Goal: Information Seeking & Learning: Learn about a topic

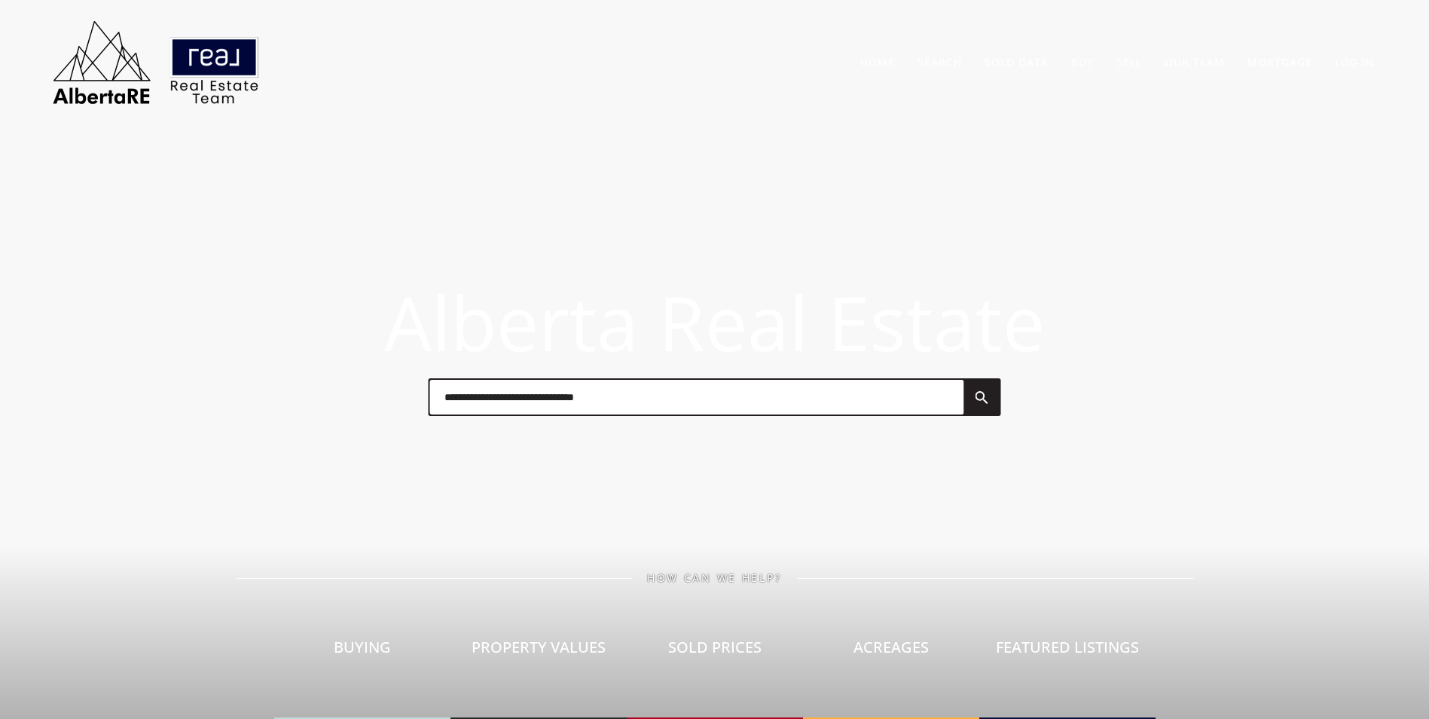
click at [612, 405] on input "text" at bounding box center [697, 397] width 534 height 35
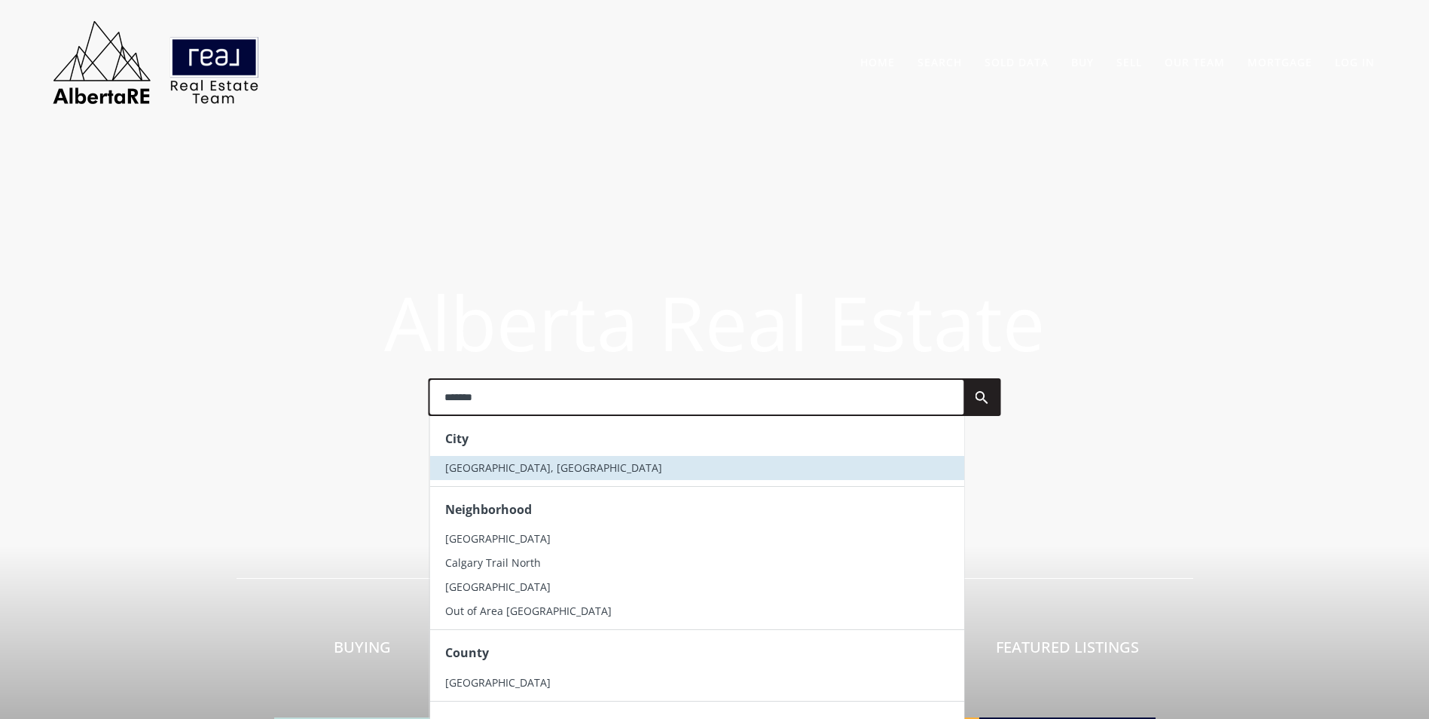
type input "*******"
click at [545, 473] on li "[GEOGRAPHIC_DATA], [GEOGRAPHIC_DATA]" at bounding box center [697, 468] width 534 height 24
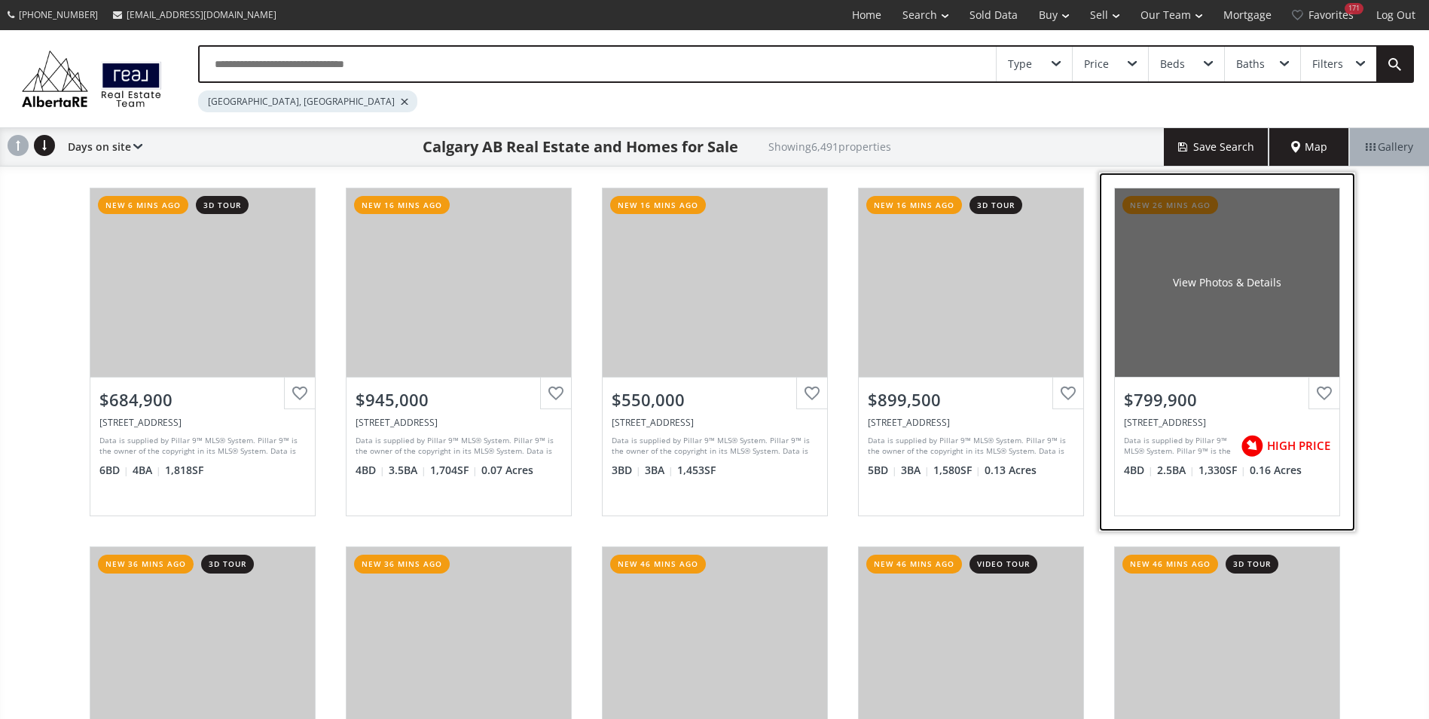
click at [1292, 279] on div "View Photos & Details" at bounding box center [1227, 282] width 225 height 188
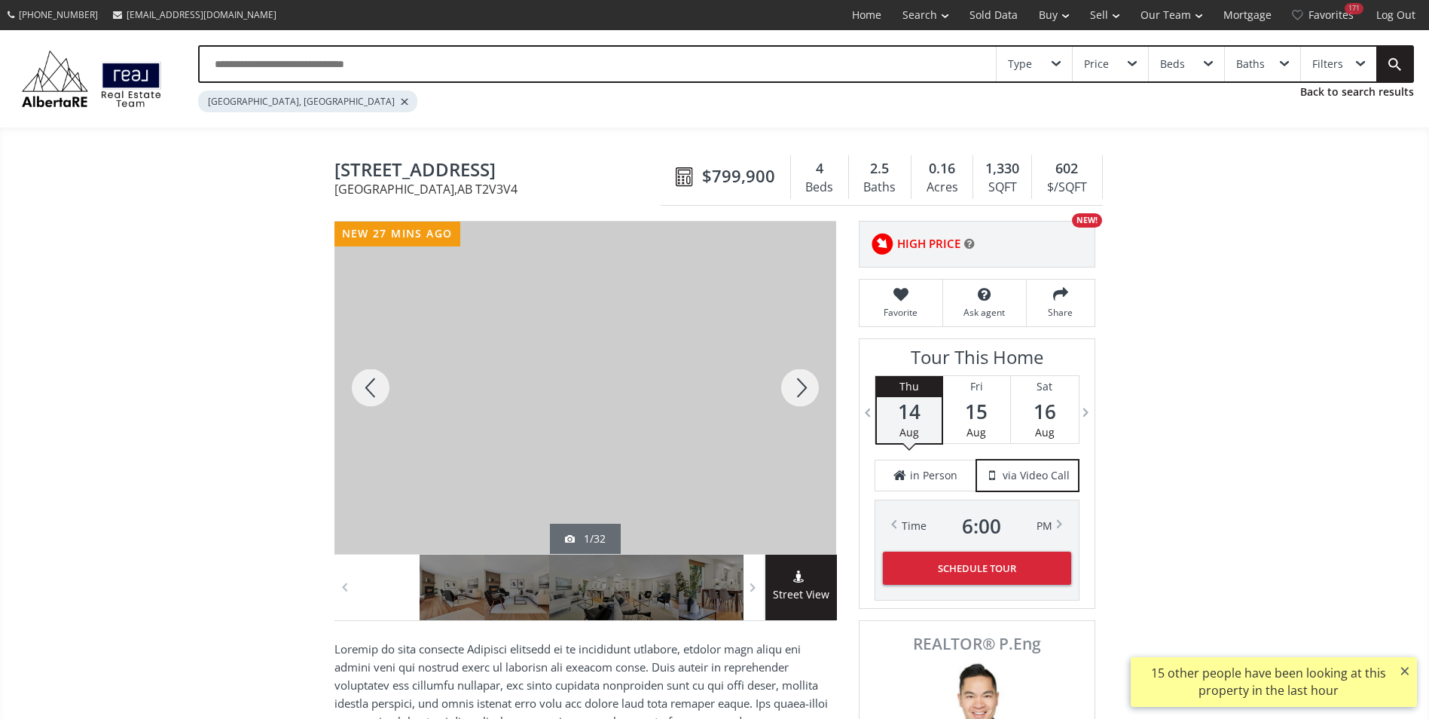
click at [818, 387] on div at bounding box center [800, 388] width 72 height 332
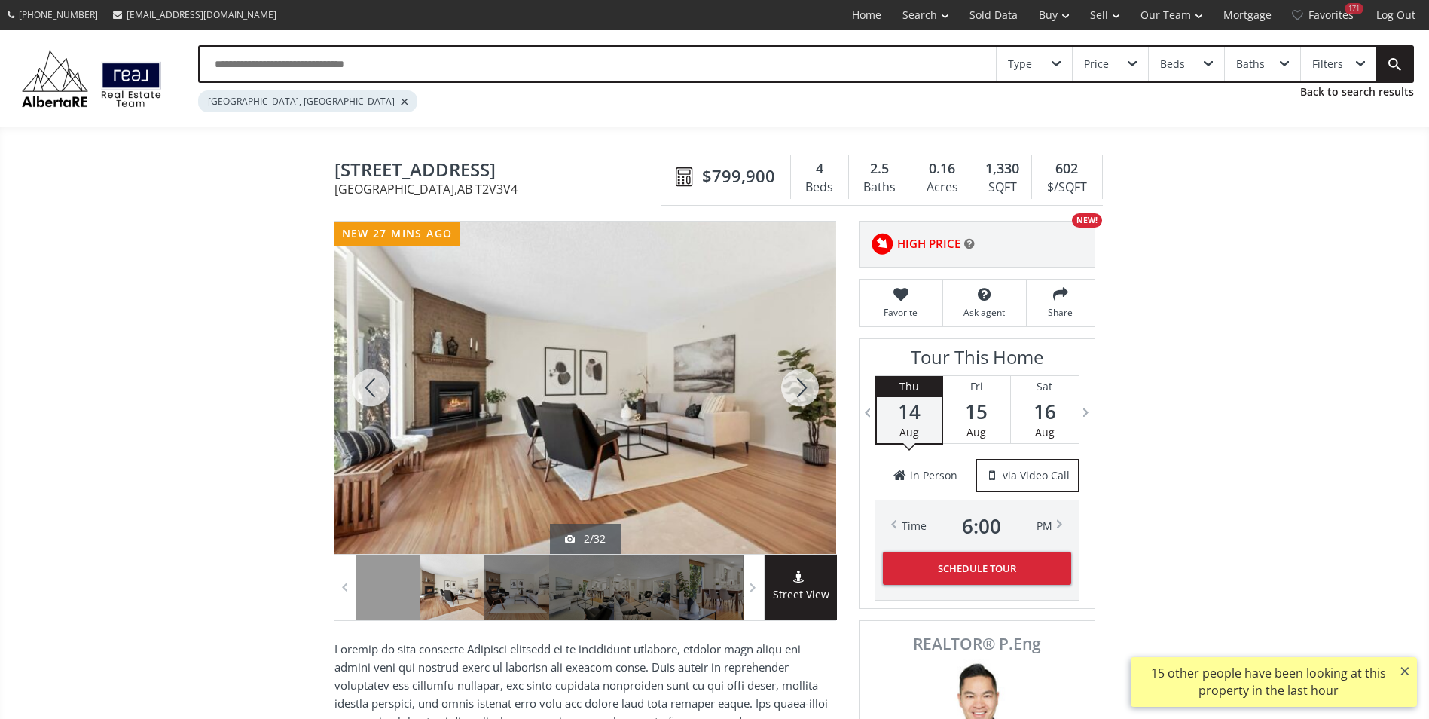
click at [818, 387] on div at bounding box center [800, 388] width 72 height 332
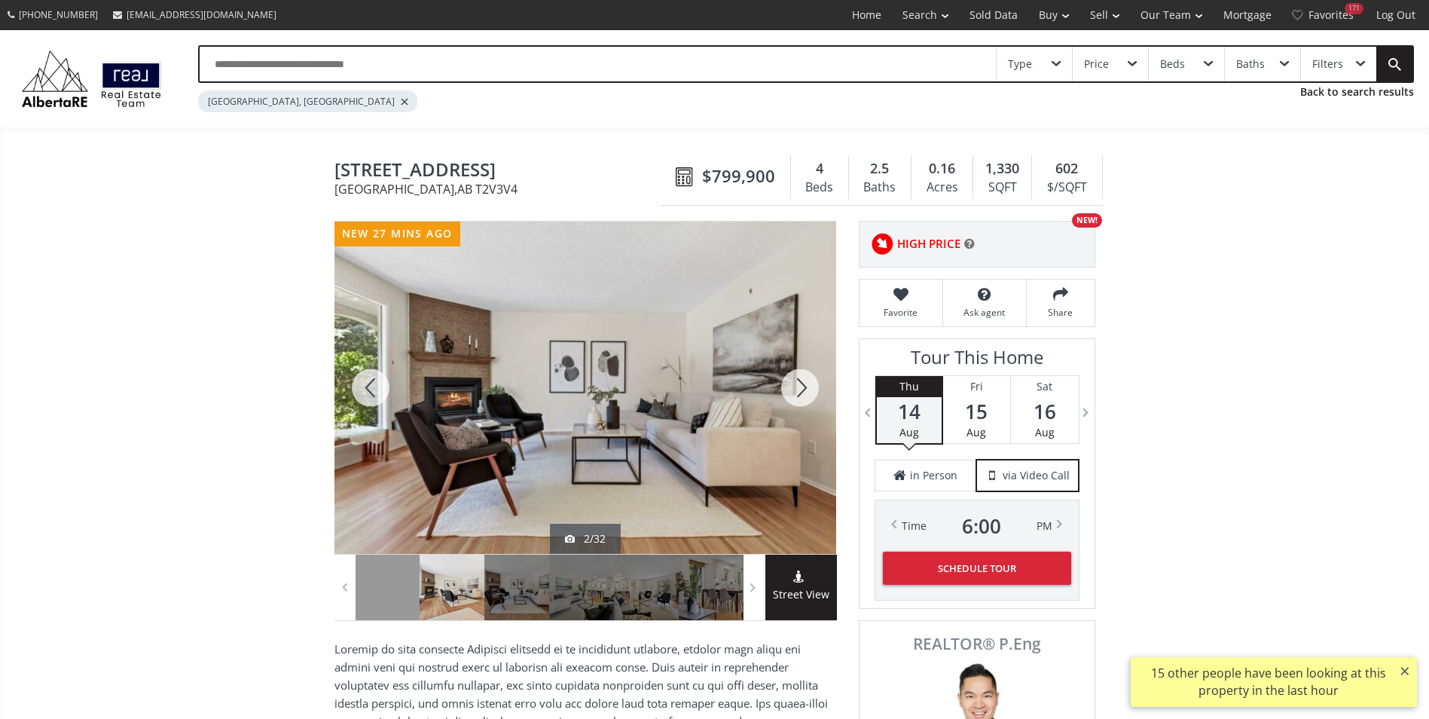
click at [818, 387] on div at bounding box center [800, 388] width 72 height 332
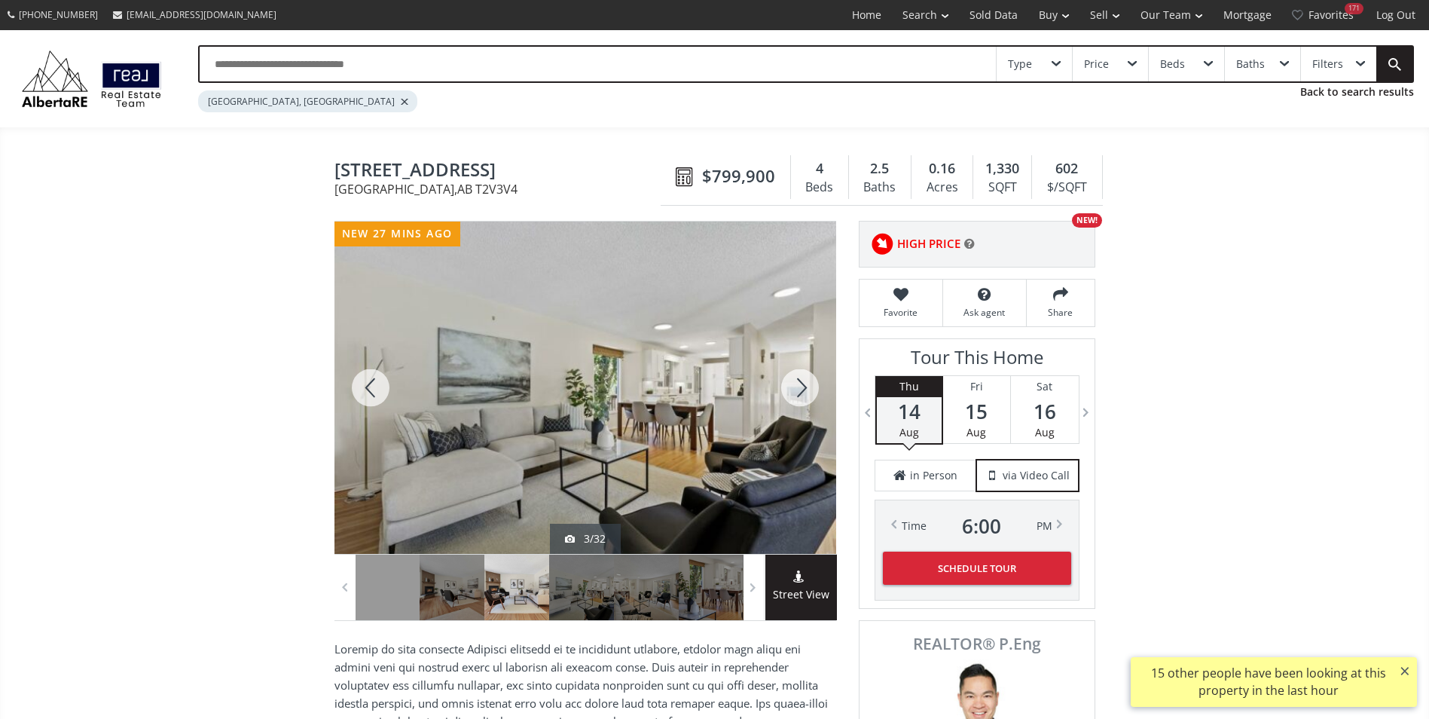
click at [818, 387] on div at bounding box center [800, 388] width 72 height 332
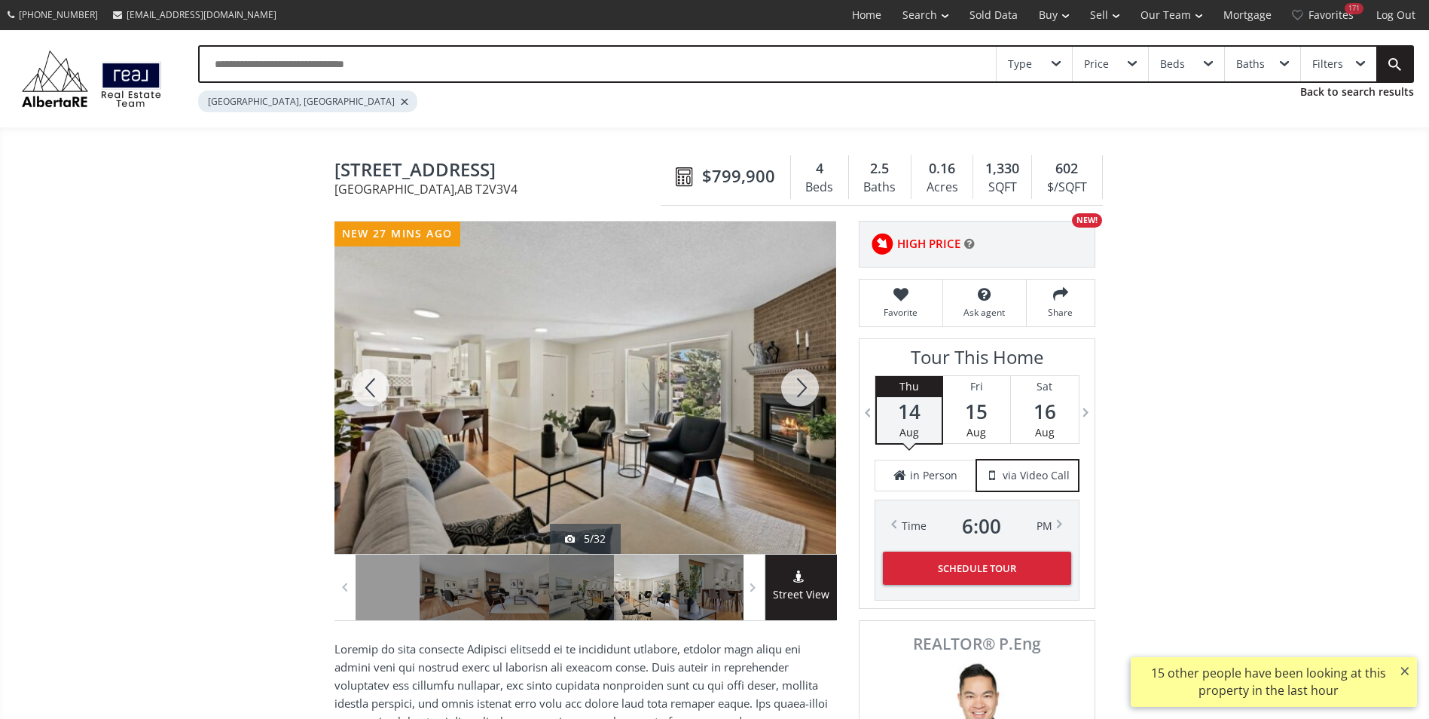
click at [818, 387] on div at bounding box center [800, 388] width 72 height 332
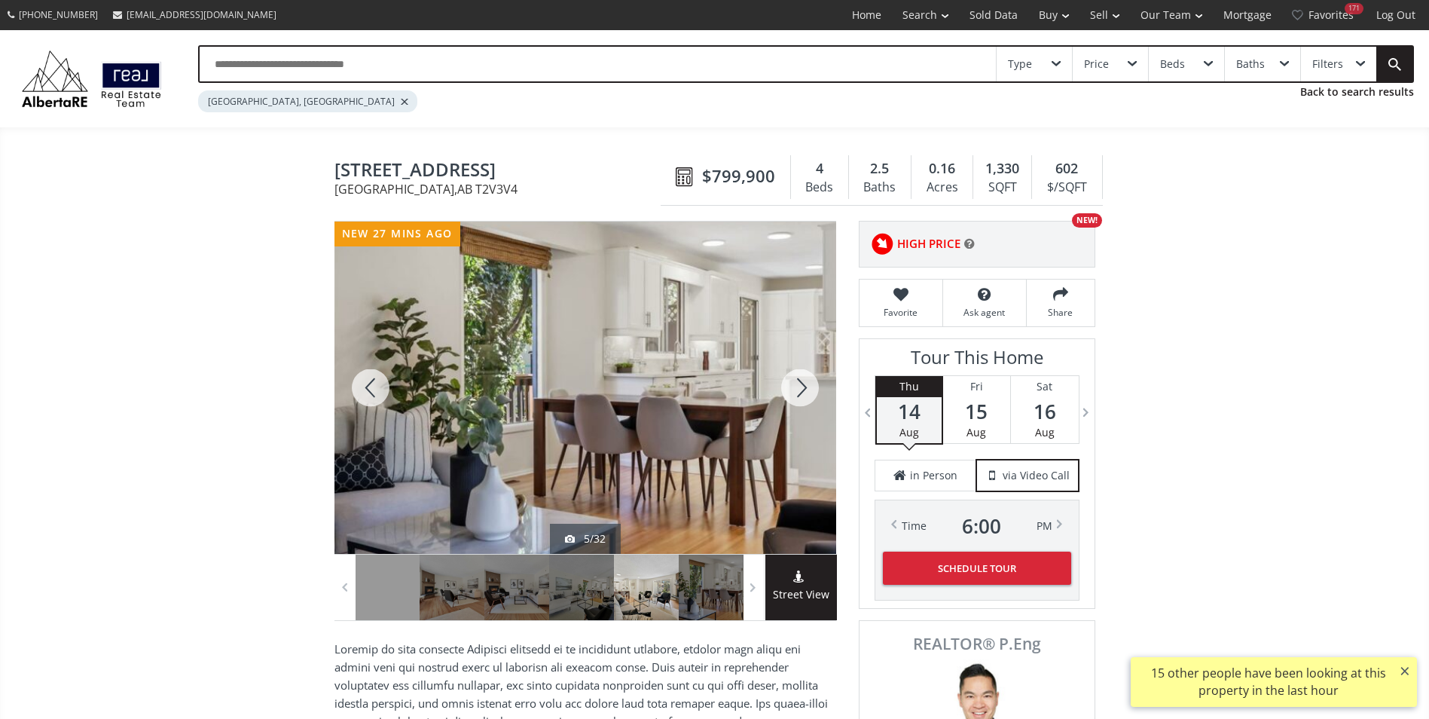
click at [818, 387] on div at bounding box center [800, 388] width 72 height 332
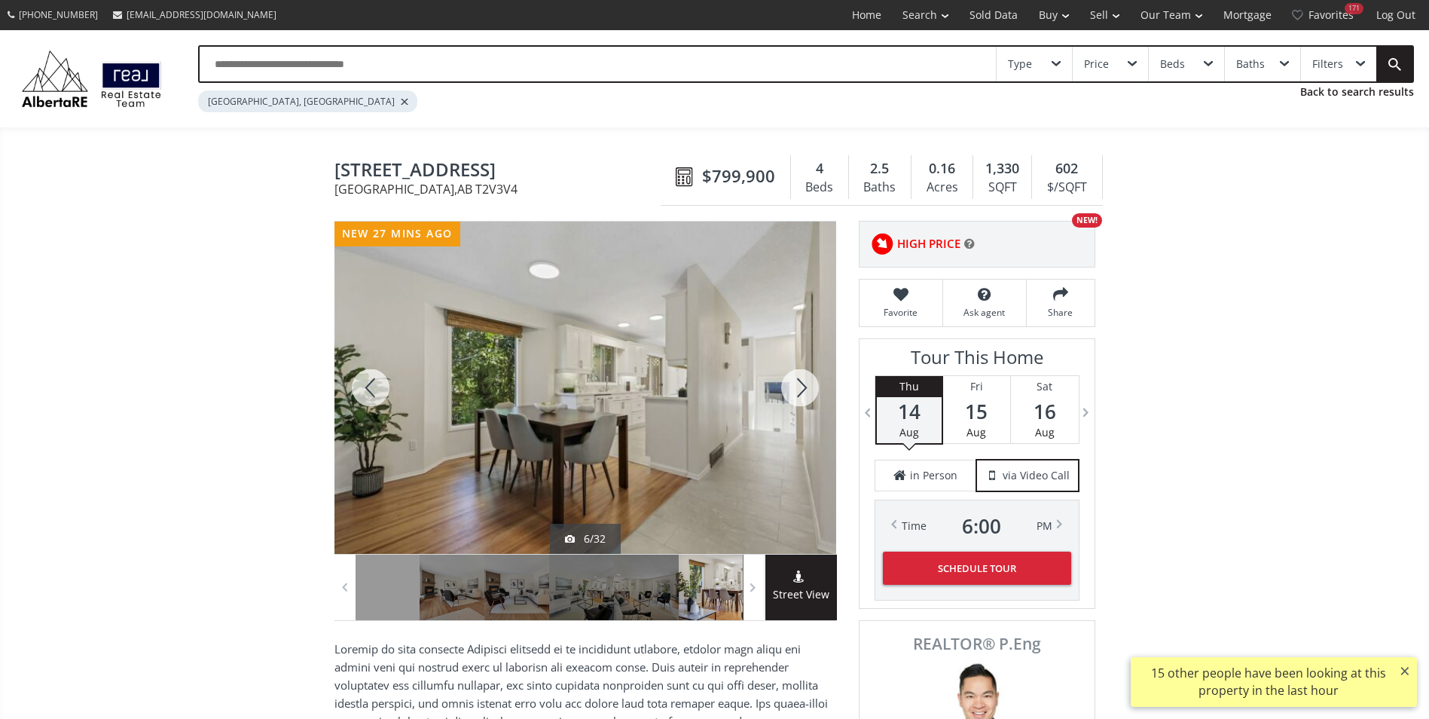
click at [818, 387] on div at bounding box center [800, 388] width 72 height 332
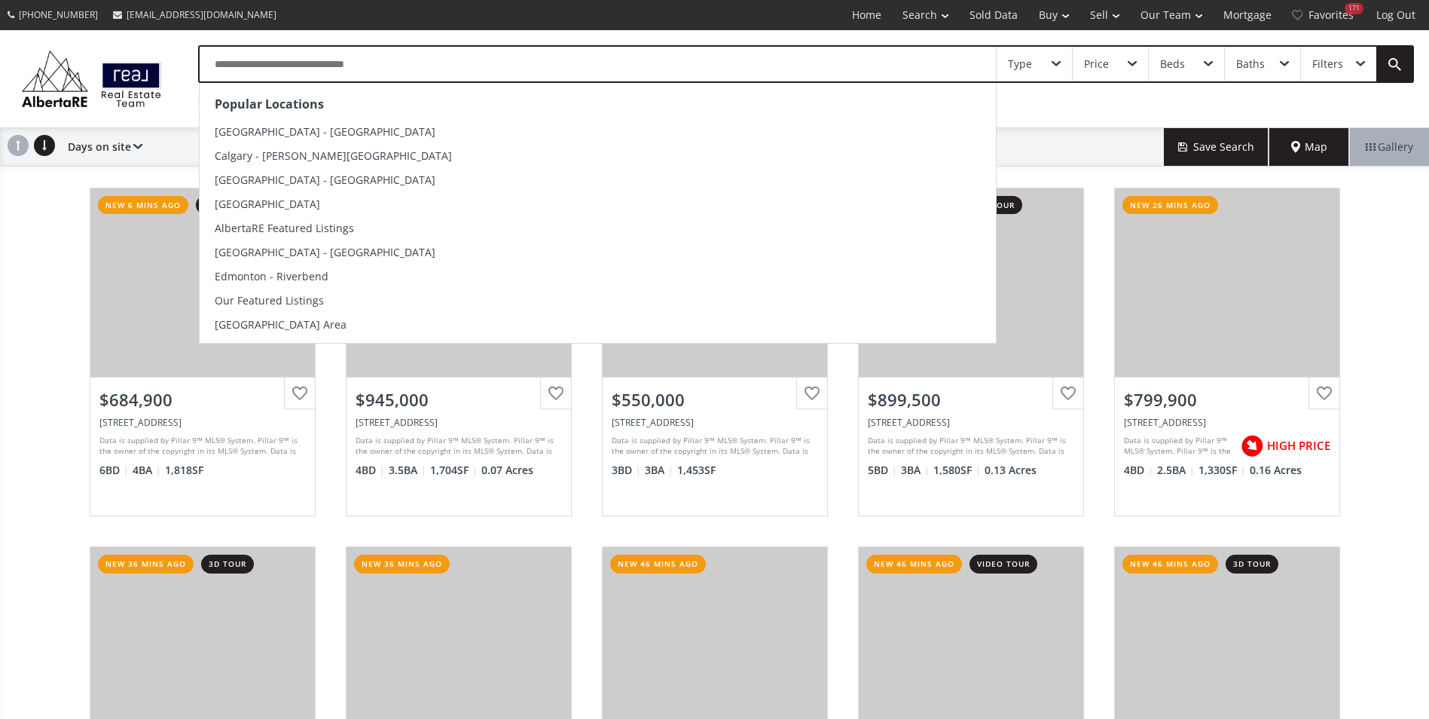
click at [274, 62] on input "text" at bounding box center [598, 64] width 797 height 35
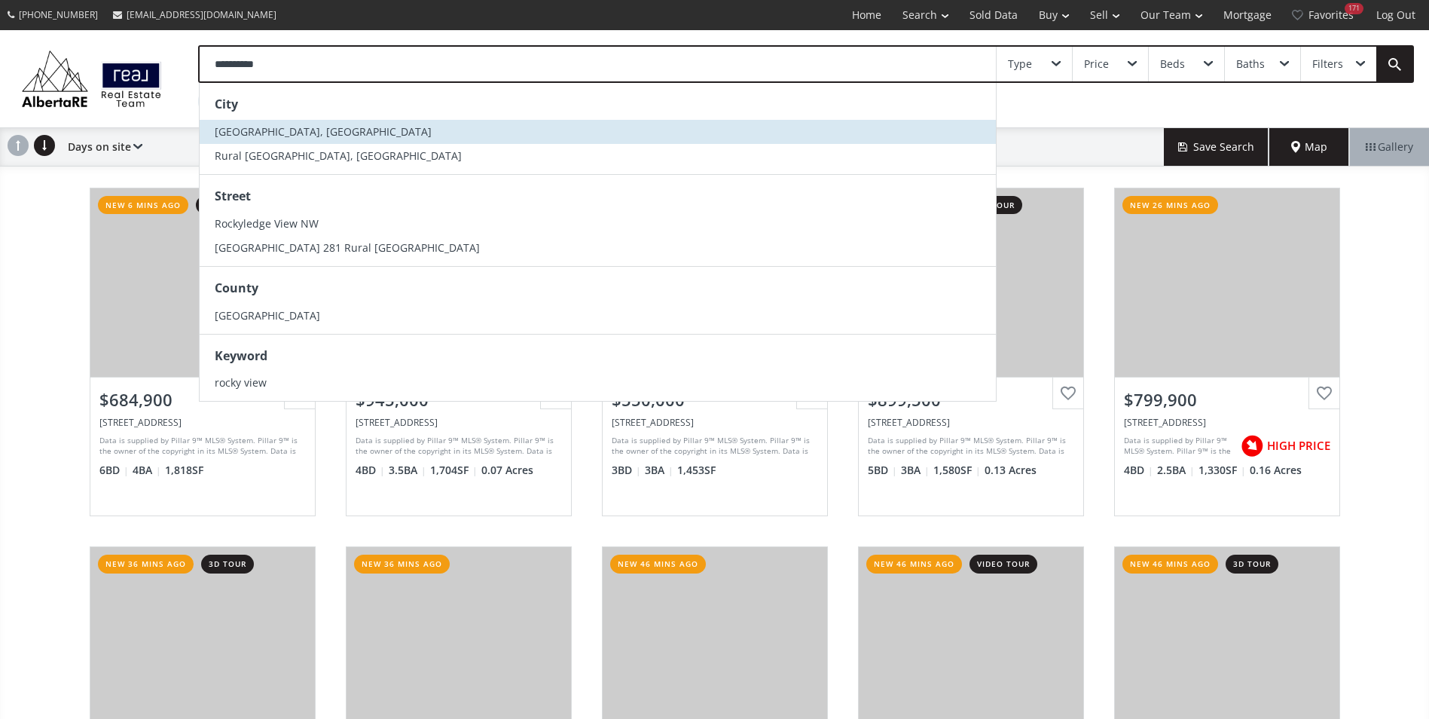
type input "**********"
click at [283, 128] on span "Rocky View County, AB" at bounding box center [323, 131] width 217 height 14
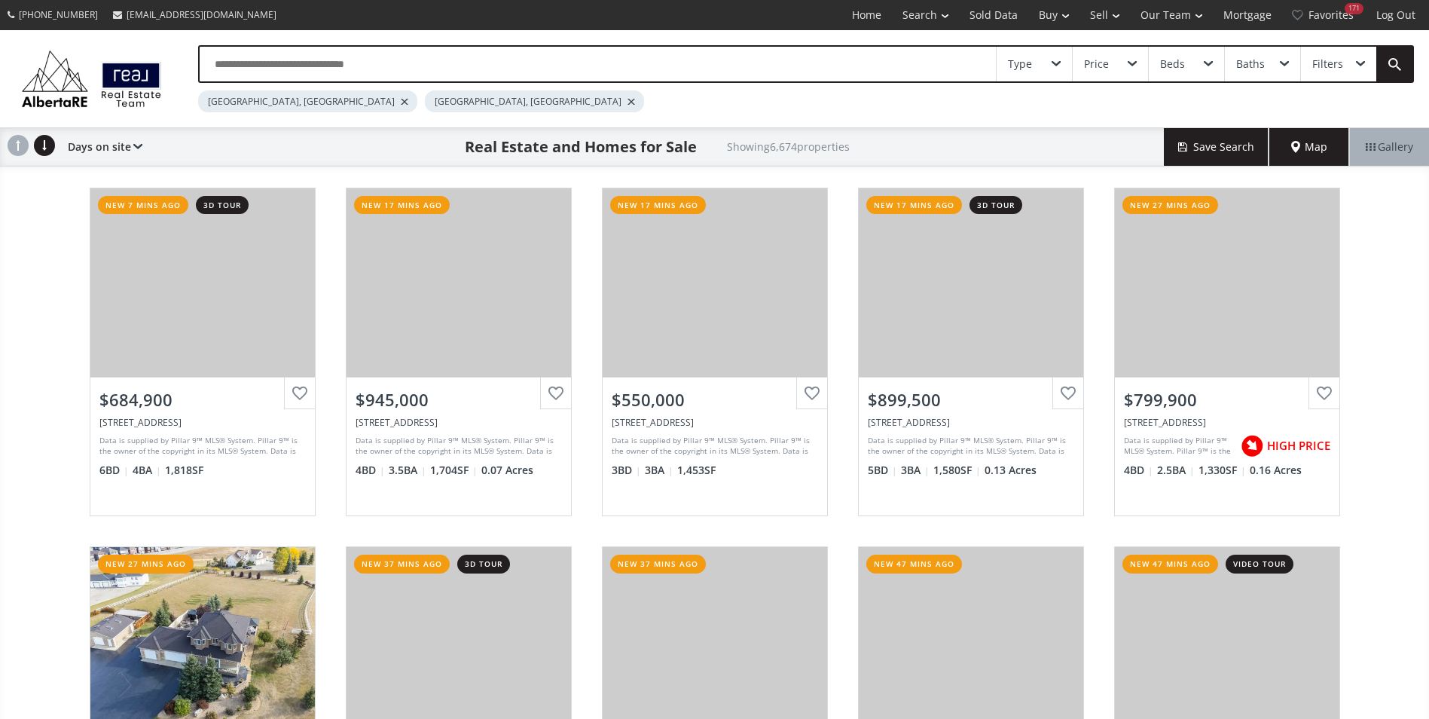
click at [265, 105] on div "[GEOGRAPHIC_DATA], [GEOGRAPHIC_DATA]" at bounding box center [307, 101] width 219 height 22
click at [401, 99] on div at bounding box center [405, 102] width 8 height 6
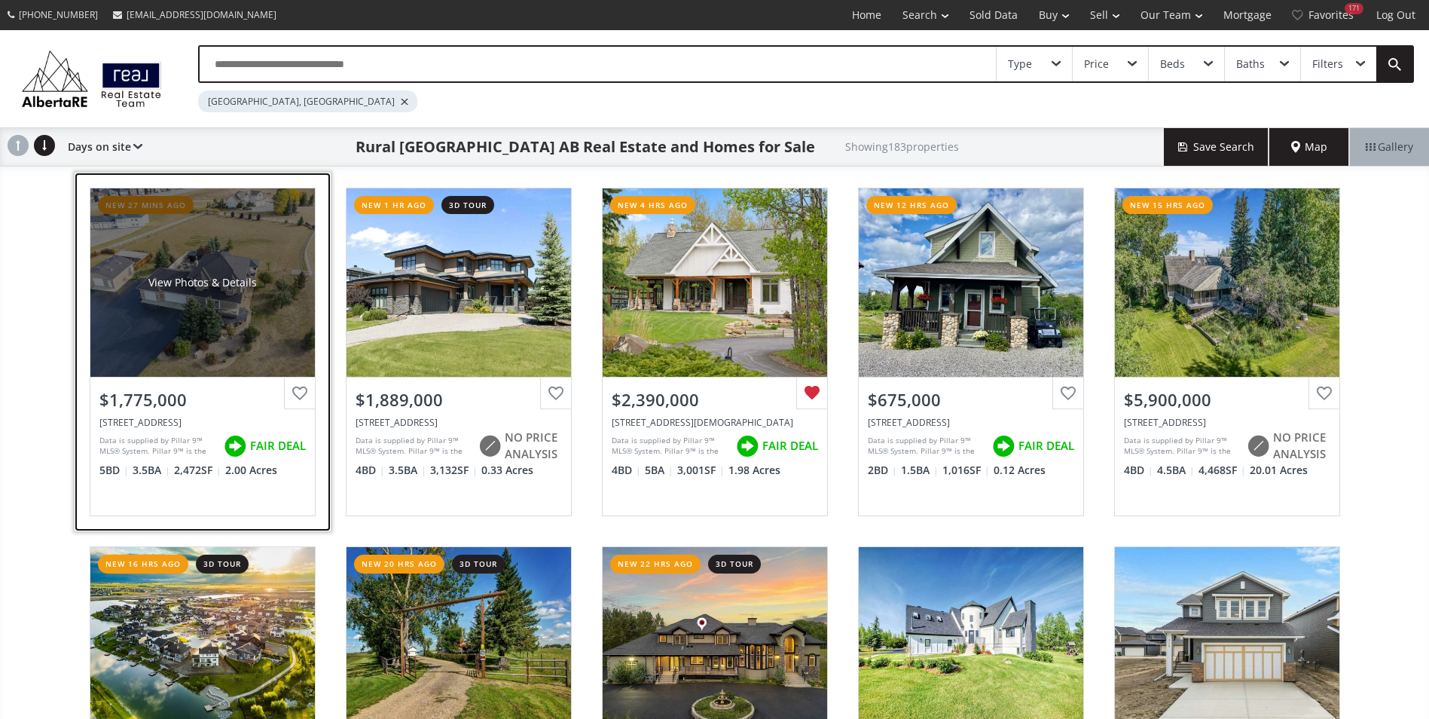
click at [222, 314] on div "View Photos & Details" at bounding box center [202, 282] width 225 height 188
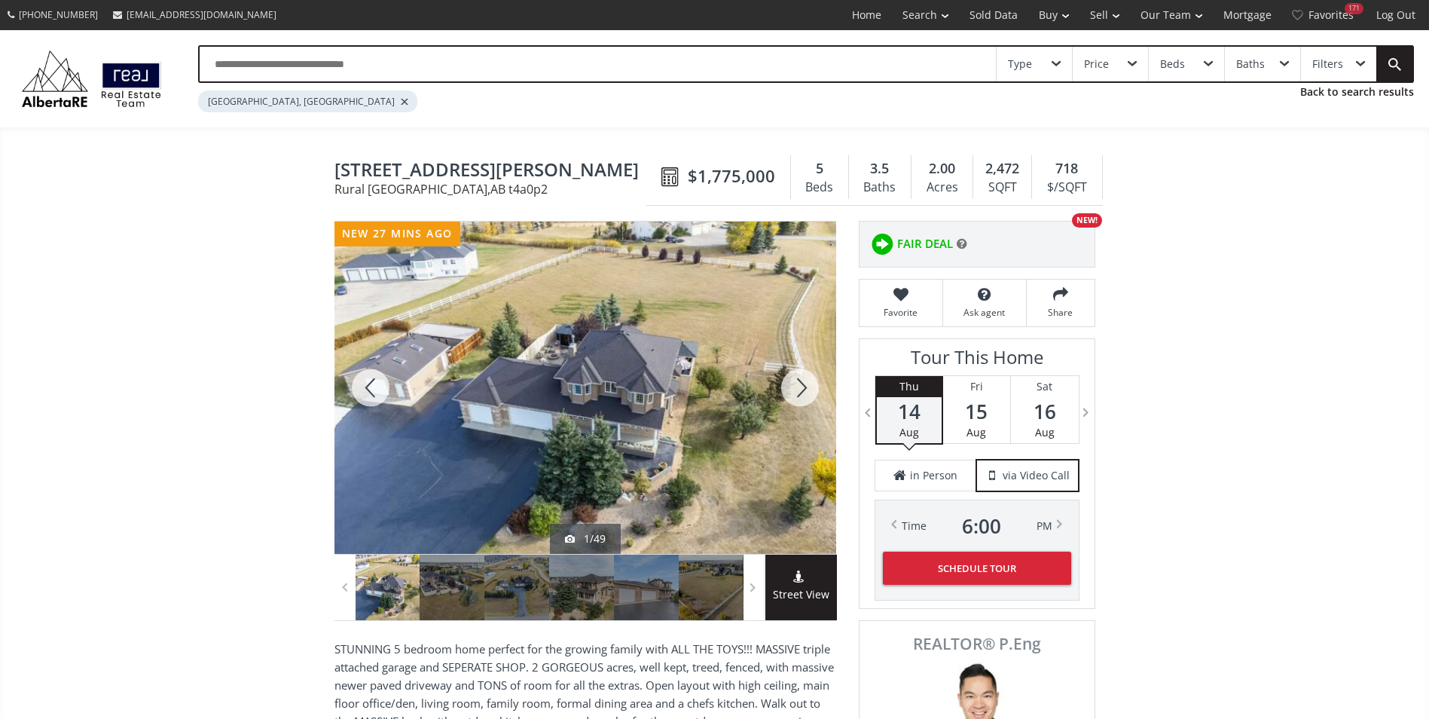
click at [820, 395] on div at bounding box center [800, 388] width 72 height 332
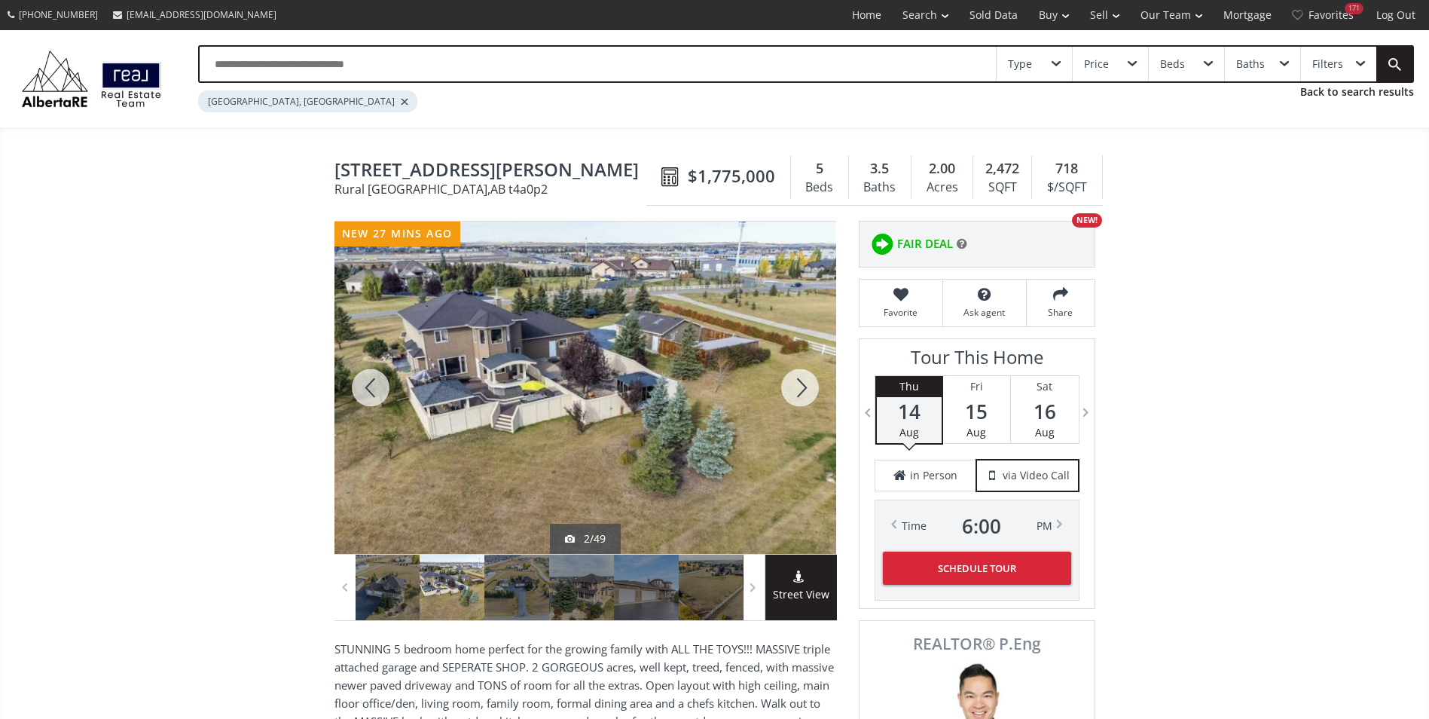
click at [820, 395] on div at bounding box center [800, 388] width 72 height 332
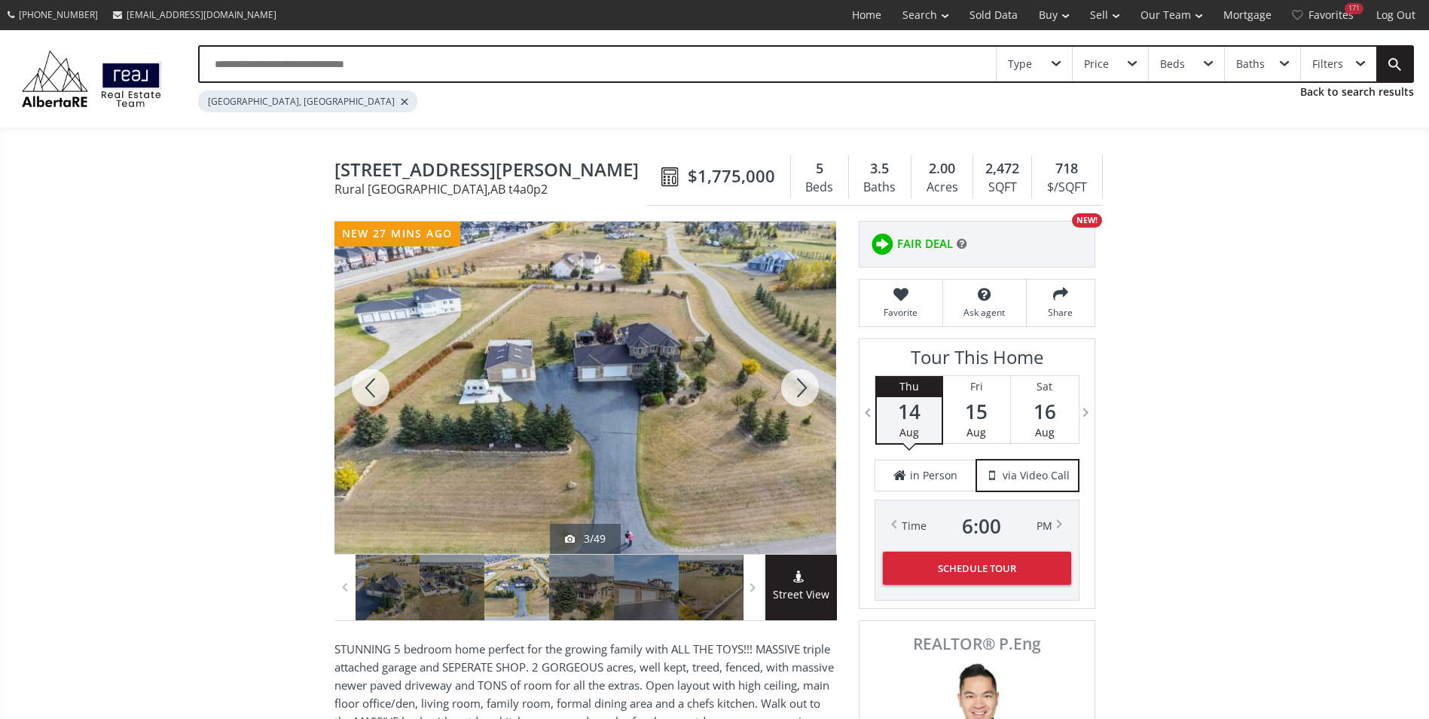
click at [819, 395] on div at bounding box center [800, 388] width 72 height 332
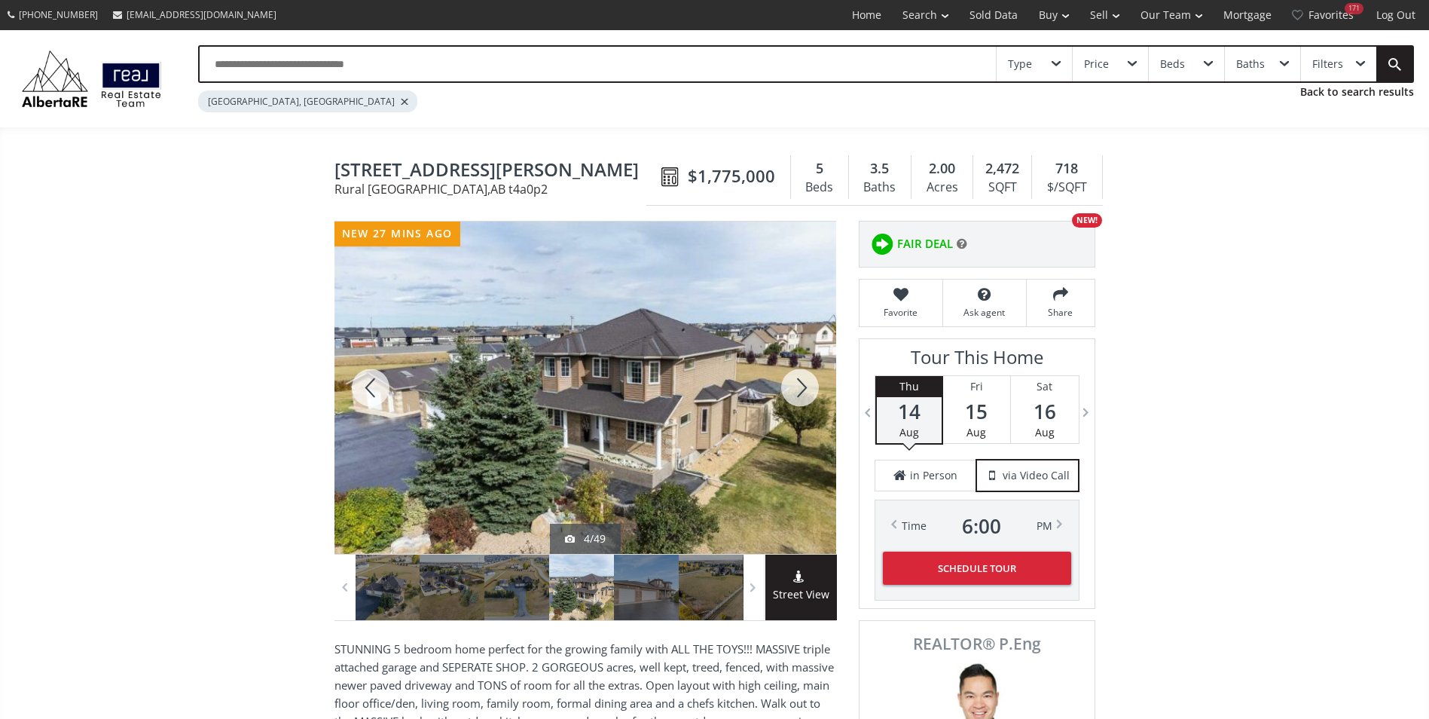
click at [819, 395] on div at bounding box center [800, 388] width 72 height 332
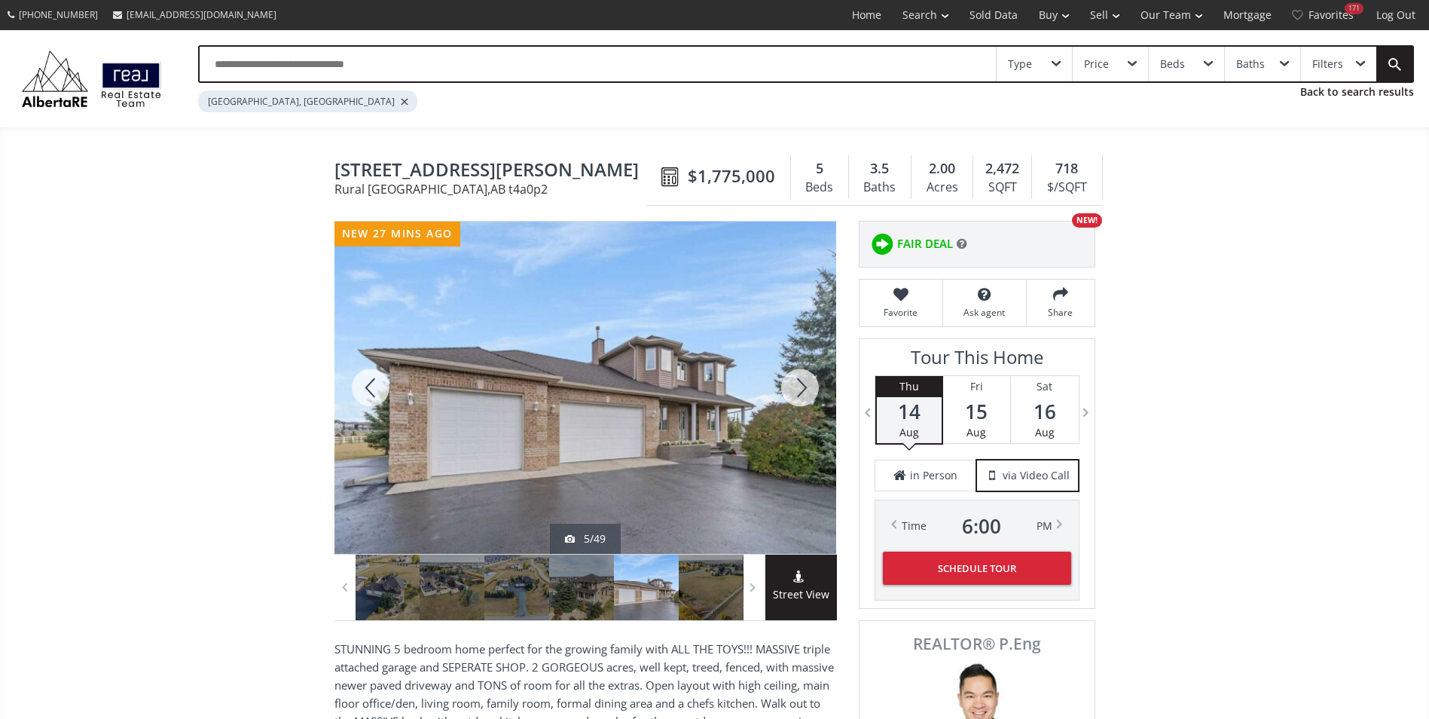
click at [819, 395] on div at bounding box center [800, 388] width 72 height 332
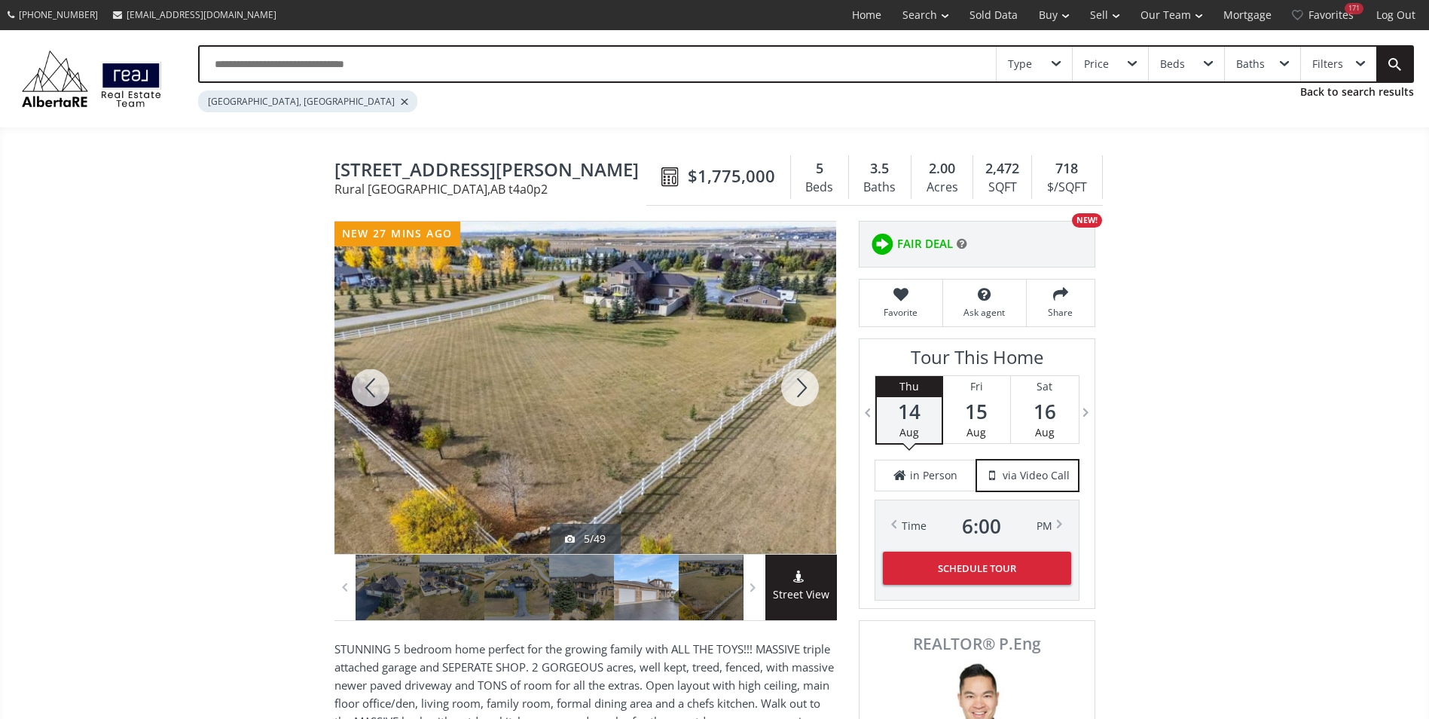
click at [819, 395] on div at bounding box center [800, 388] width 72 height 332
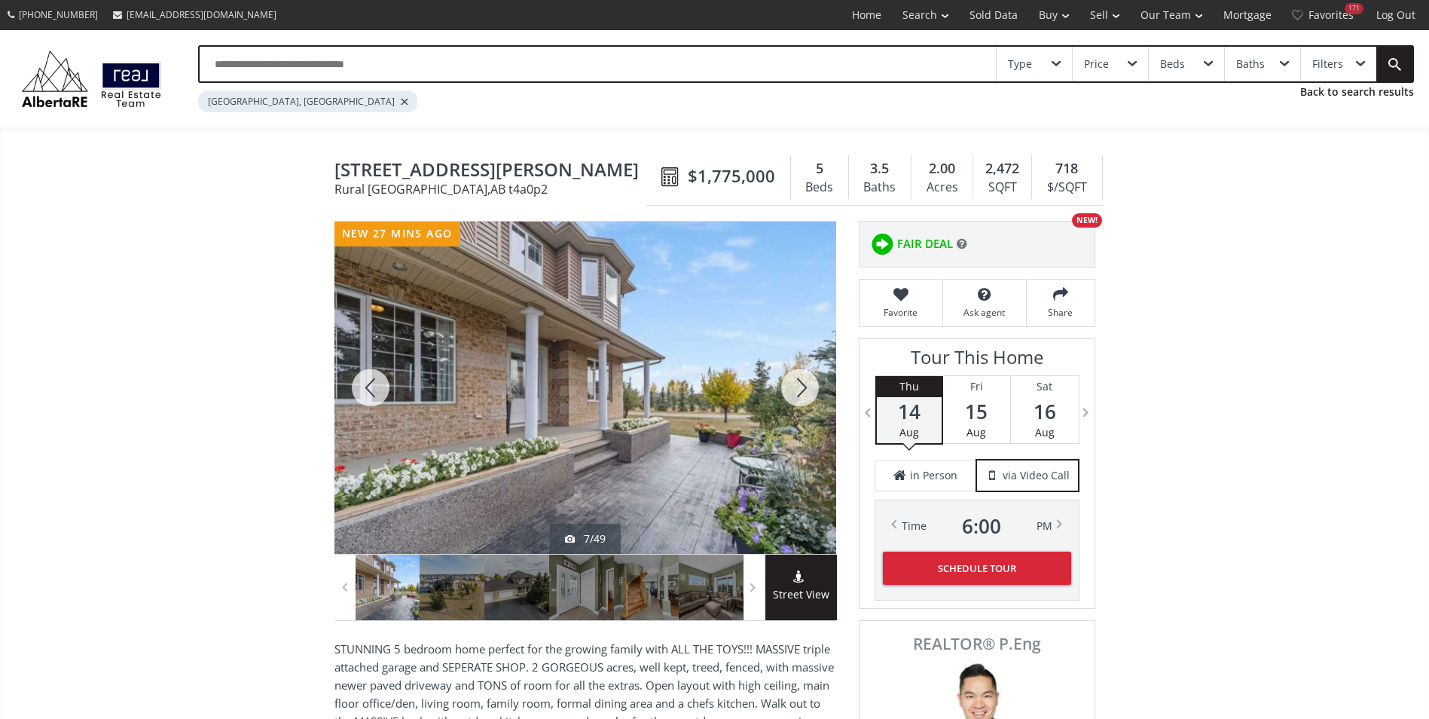
click at [819, 395] on div at bounding box center [800, 388] width 72 height 332
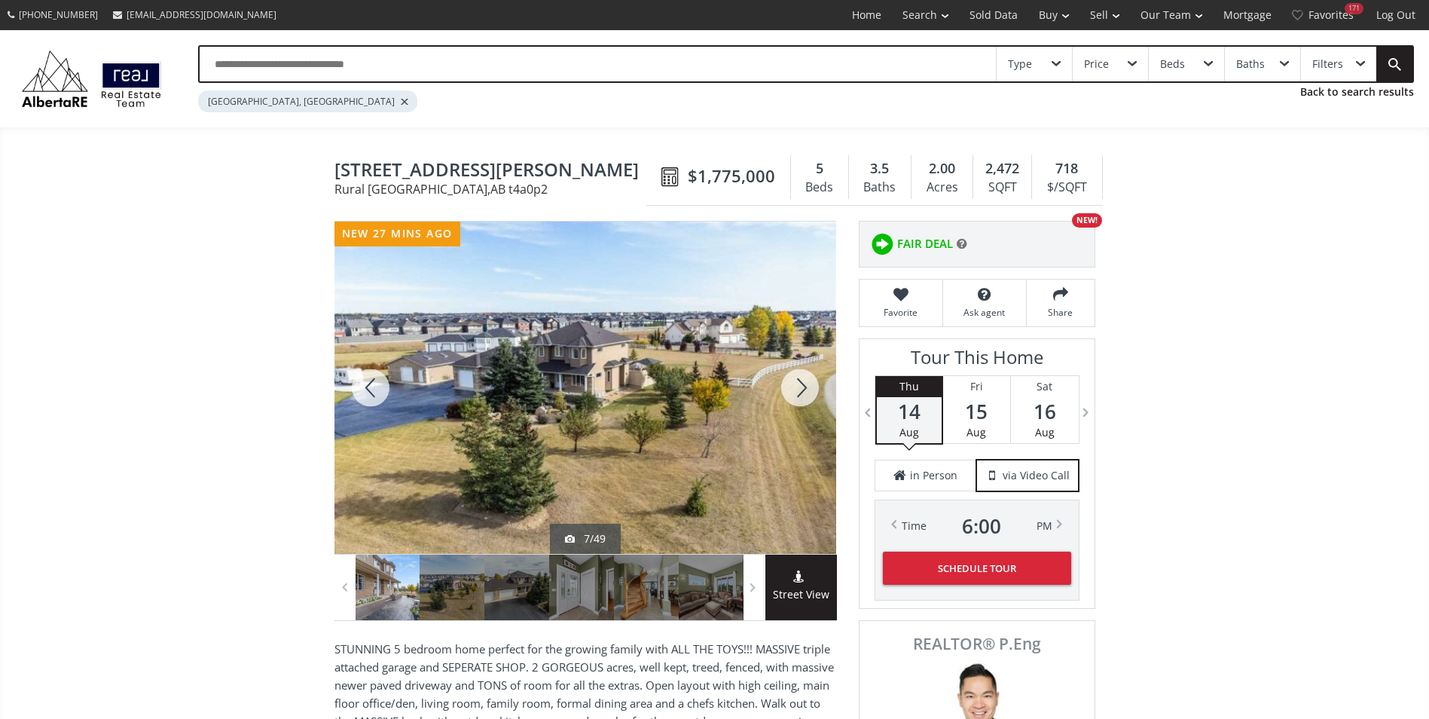
click at [819, 395] on div at bounding box center [800, 388] width 72 height 332
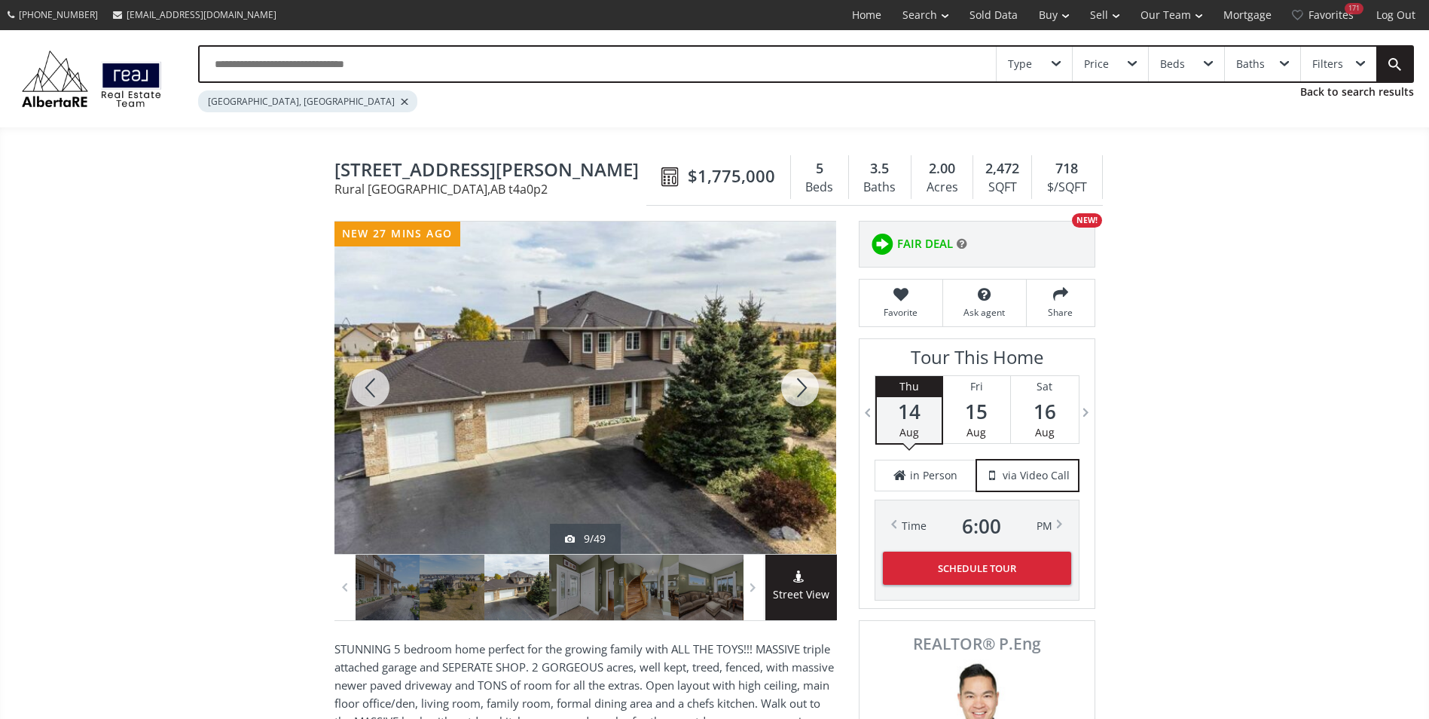
click at [819, 395] on div at bounding box center [800, 388] width 72 height 332
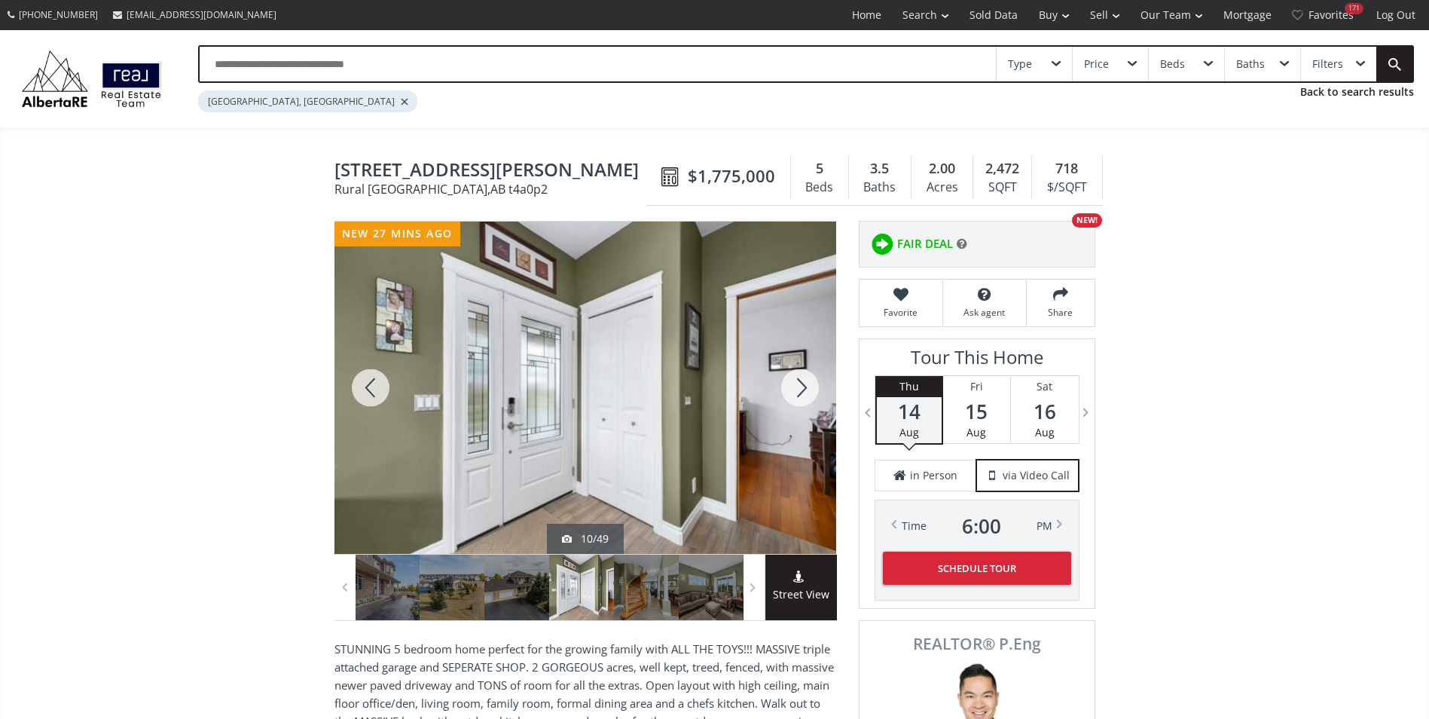
click at [819, 395] on div at bounding box center [800, 388] width 72 height 332
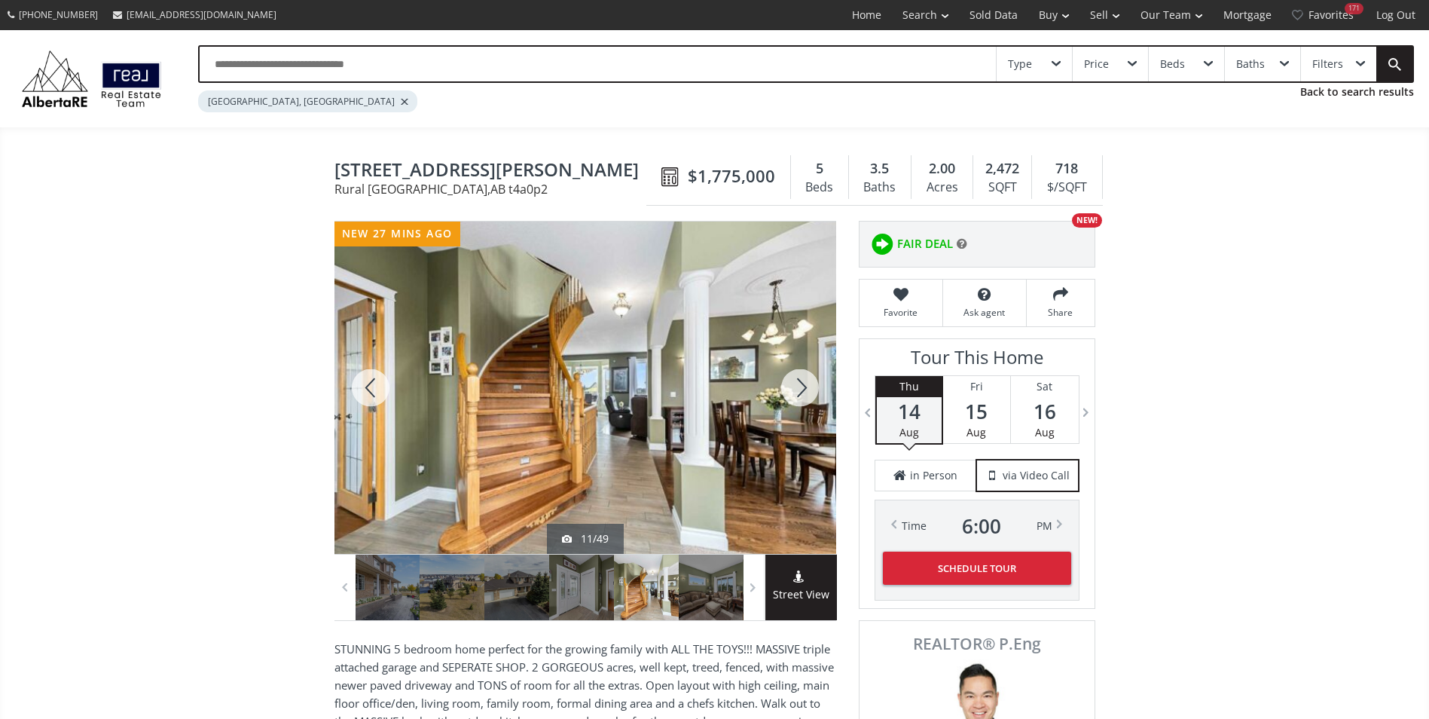
click at [819, 395] on div at bounding box center [800, 388] width 72 height 332
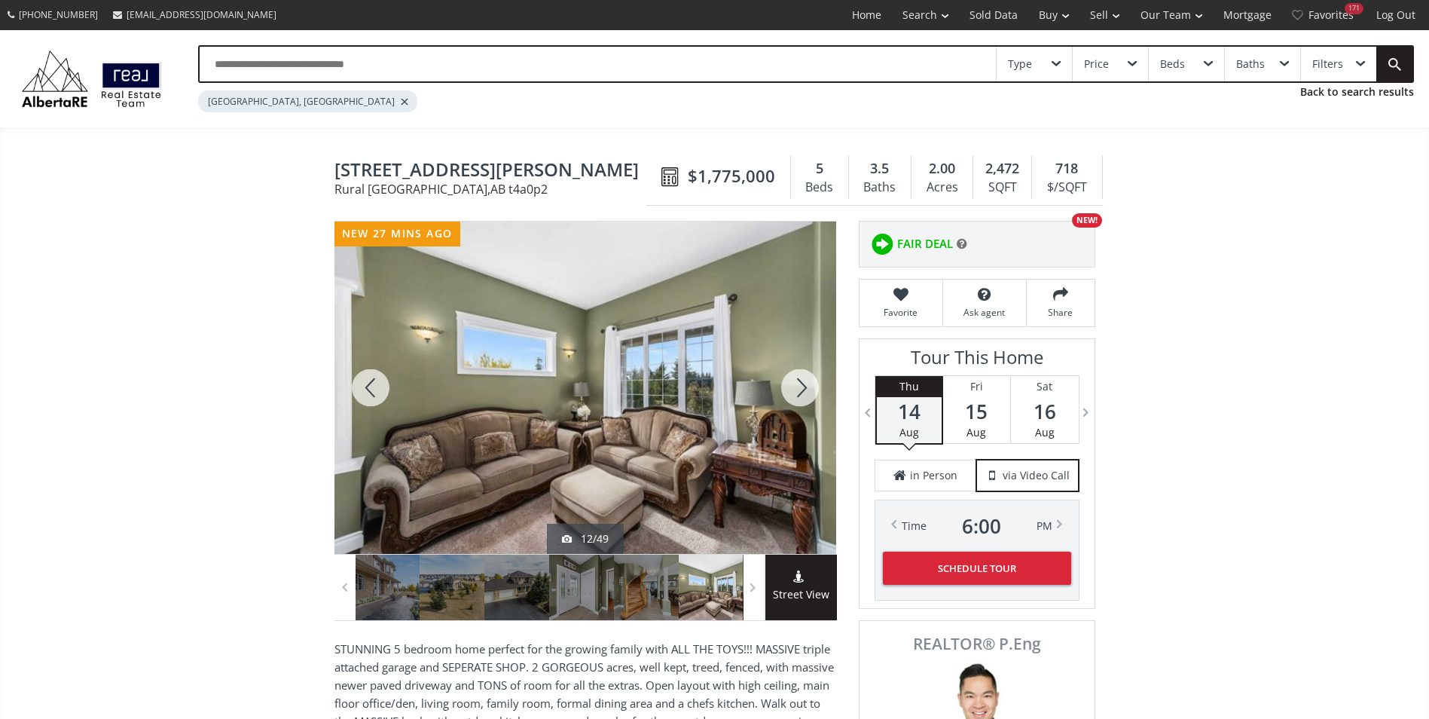
click at [819, 395] on div at bounding box center [800, 388] width 72 height 332
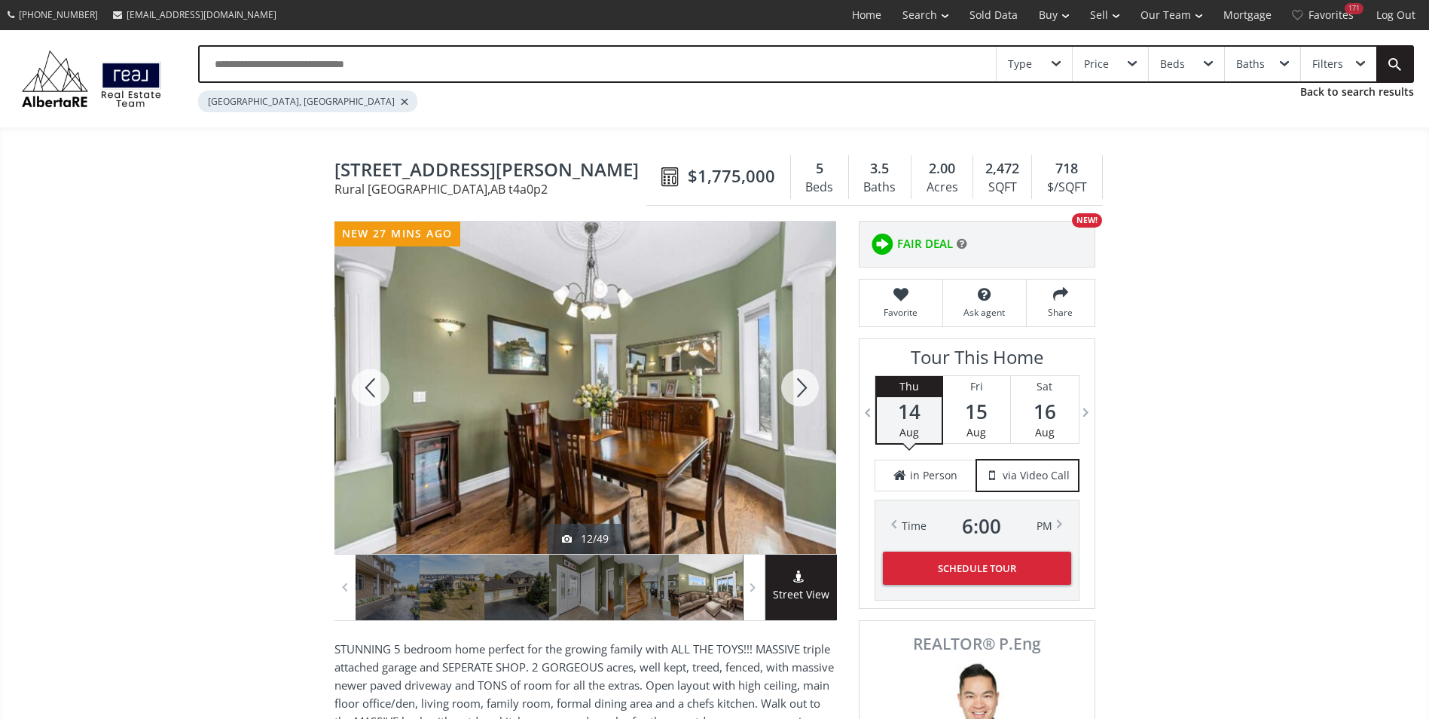
click at [819, 395] on div at bounding box center [800, 388] width 72 height 332
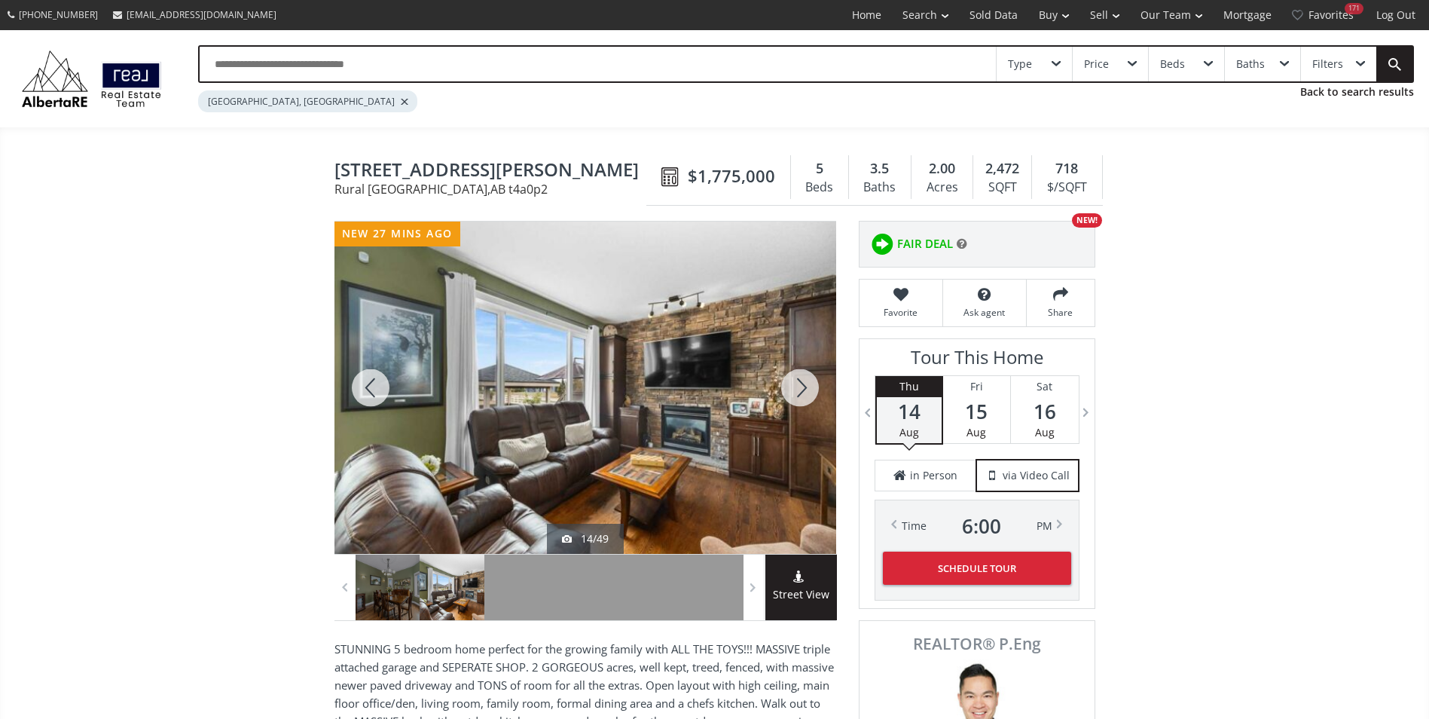
click at [819, 395] on div at bounding box center [800, 388] width 72 height 332
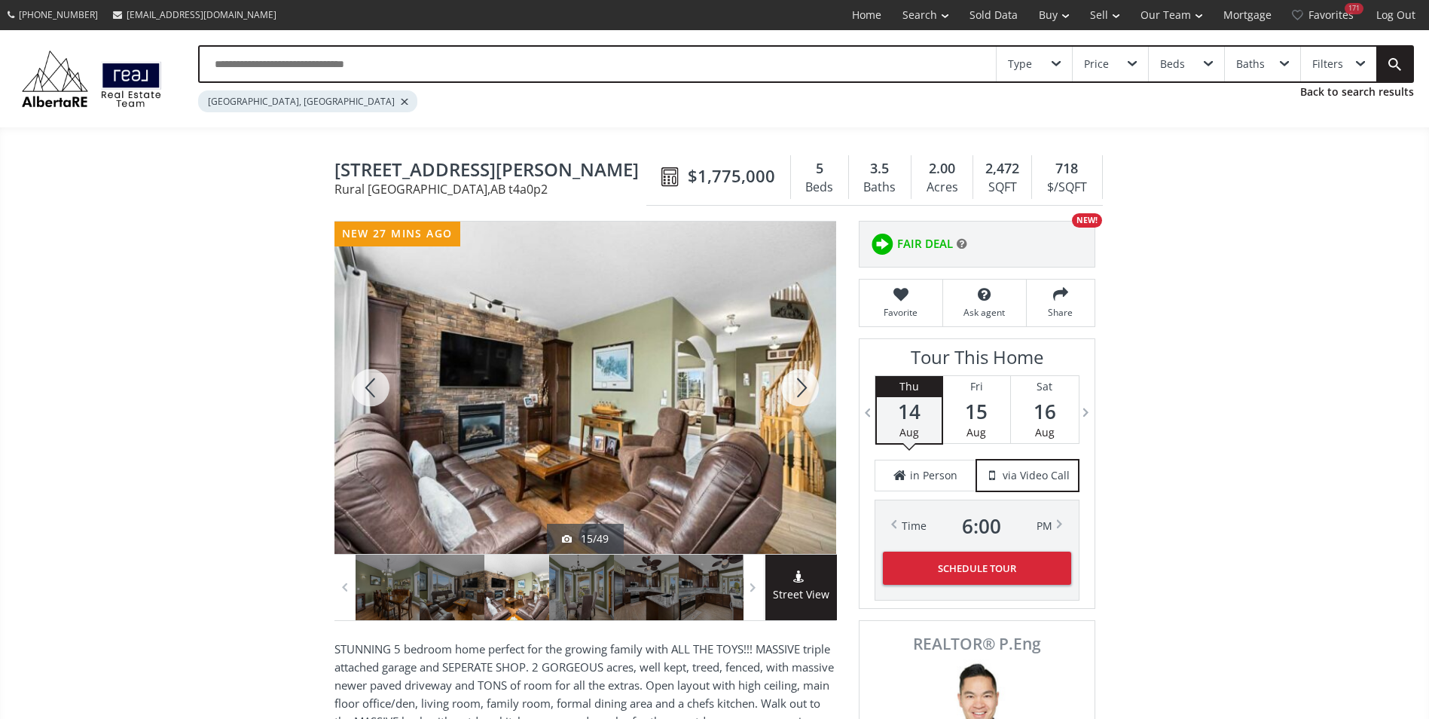
click at [819, 395] on div at bounding box center [800, 388] width 72 height 332
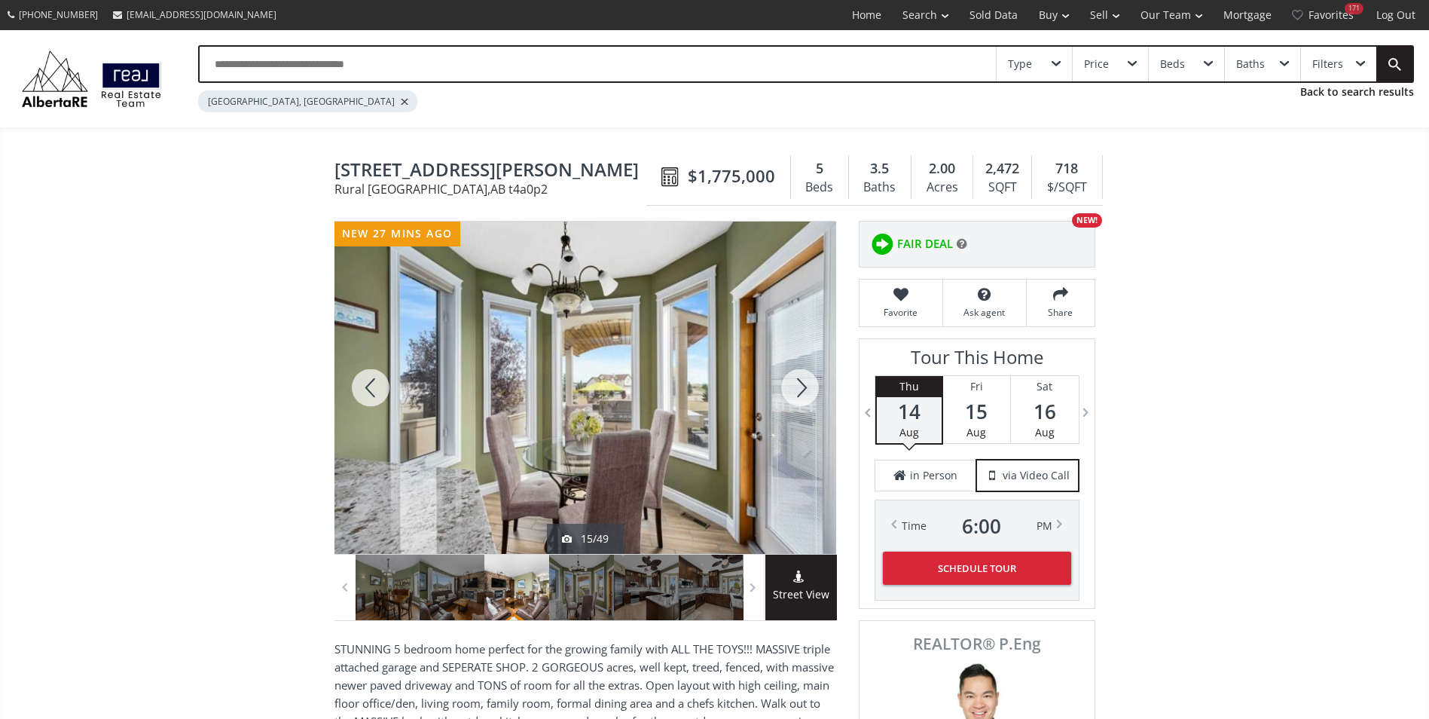
click at [819, 395] on div at bounding box center [800, 388] width 72 height 332
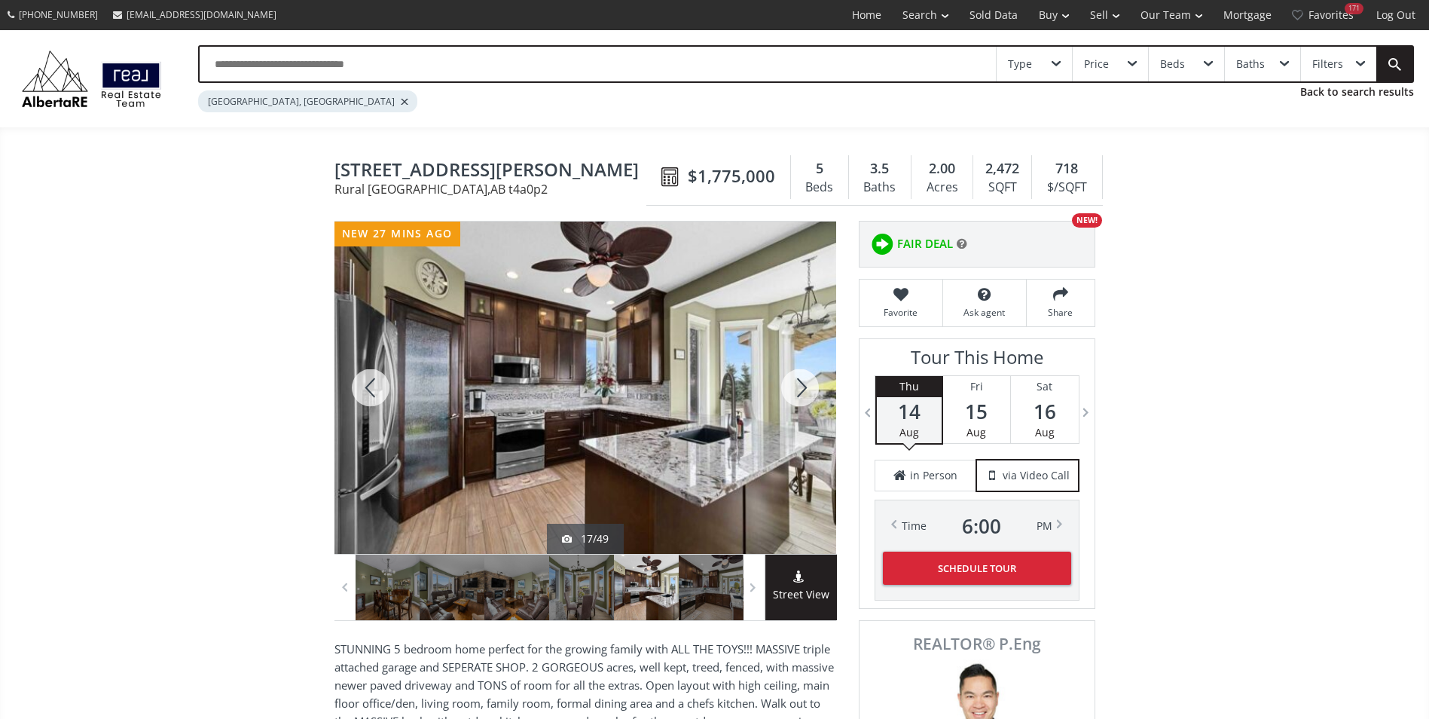
click at [819, 395] on div at bounding box center [800, 388] width 72 height 332
